Goal: Find contact information: Find contact information

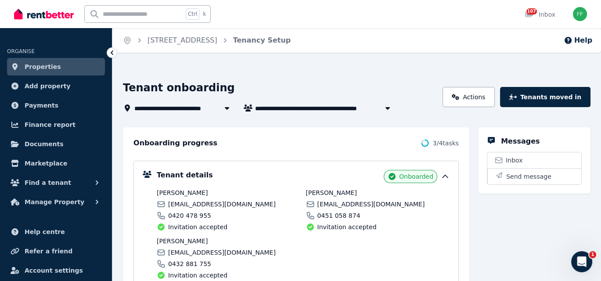
click at [112, 52] on icon at bounding box center [112, 52] width 3 height 4
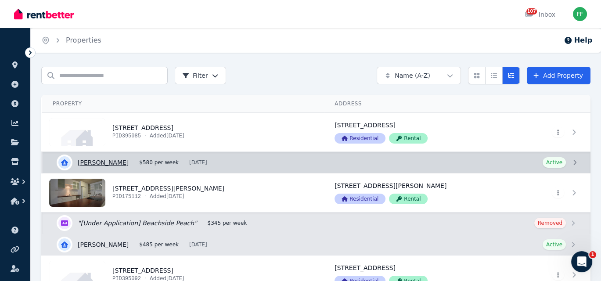
click at [575, 162] on link "View details for [PERSON_NAME]" at bounding box center [317, 162] width 548 height 21
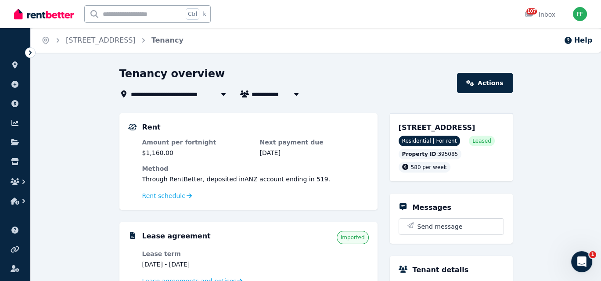
click at [281, 95] on span "[PERSON_NAME]" at bounding box center [285, 94] width 67 height 11
type input "**********"
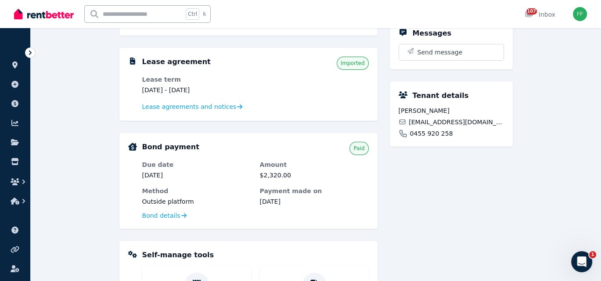
scroll to position [176, 0]
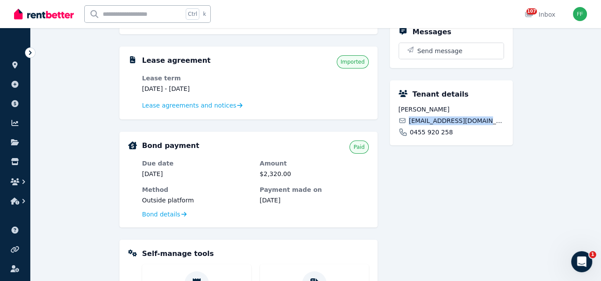
drag, startPoint x: 485, startPoint y: 129, endPoint x: 409, endPoint y: 130, distance: 76.4
click at [409, 125] on div "[EMAIL_ADDRESS][DOMAIN_NAME]" at bounding box center [451, 120] width 105 height 9
copy span "[EMAIL_ADDRESS][DOMAIN_NAME]"
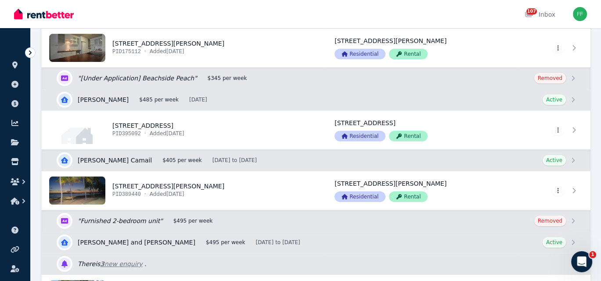
scroll to position [176, 0]
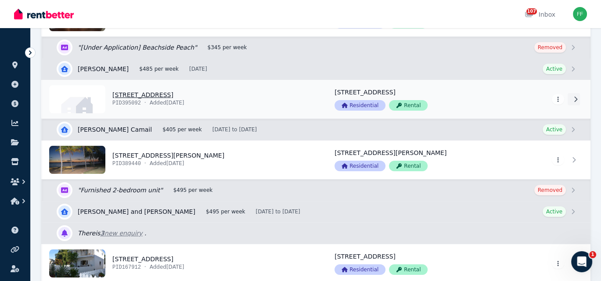
click at [573, 102] on link at bounding box center [574, 99] width 12 height 12
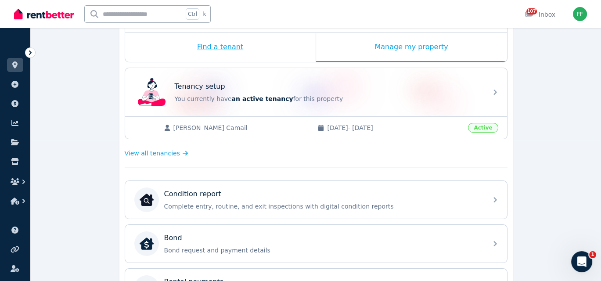
scroll to position [156, 0]
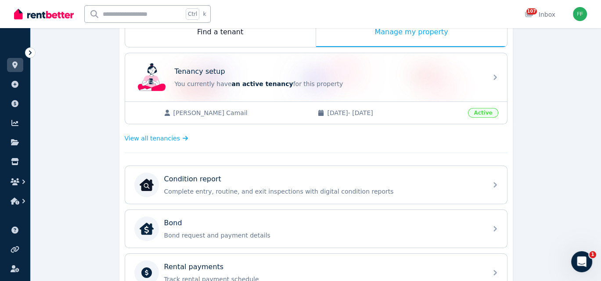
click at [483, 113] on span "Active" at bounding box center [483, 113] width 30 height 10
click at [199, 113] on span "[PERSON_NAME] Camail" at bounding box center [241, 112] width 136 height 9
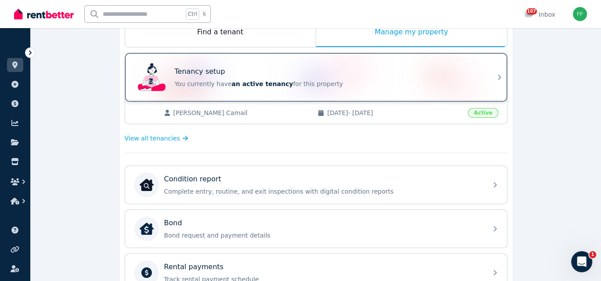
click at [494, 79] on icon at bounding box center [499, 77] width 11 height 11
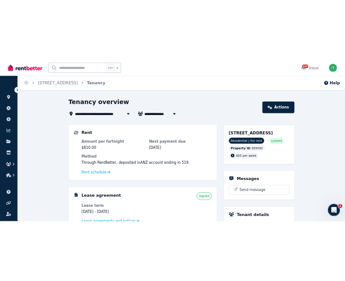
scroll to position [88, 0]
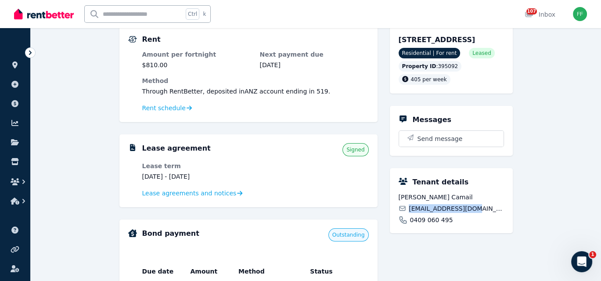
drag, startPoint x: 472, startPoint y: 218, endPoint x: 406, endPoint y: 223, distance: 66.5
click at [406, 223] on div "[PERSON_NAME] Camail [EMAIL_ADDRESS][DOMAIN_NAME] 0409 060 495" at bounding box center [451, 209] width 105 height 32
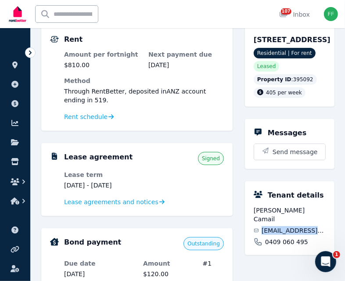
copy span "[EMAIL_ADDRESS][DOMAIN_NAME]"
